Goal: Navigation & Orientation: Find specific page/section

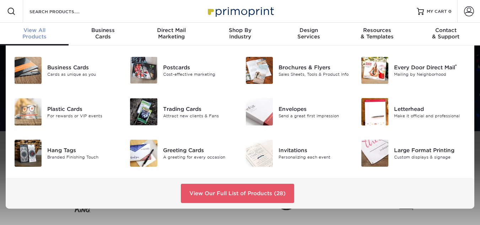
click at [40, 37] on div "View All Products" at bounding box center [34, 33] width 69 height 13
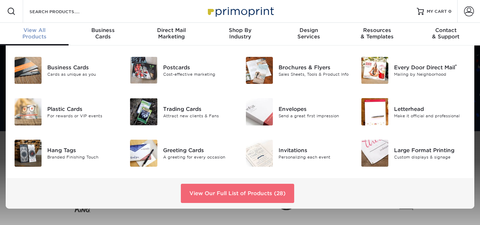
click at [225, 190] on link "View Our Full List of Products (28)" at bounding box center [237, 193] width 113 height 19
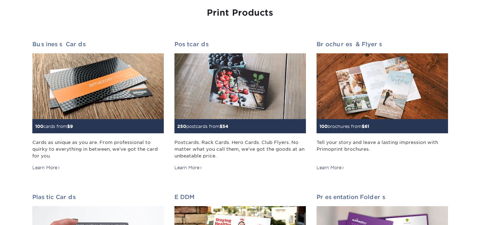
scroll to position [13, 0]
